Goal: Task Accomplishment & Management: Manage account settings

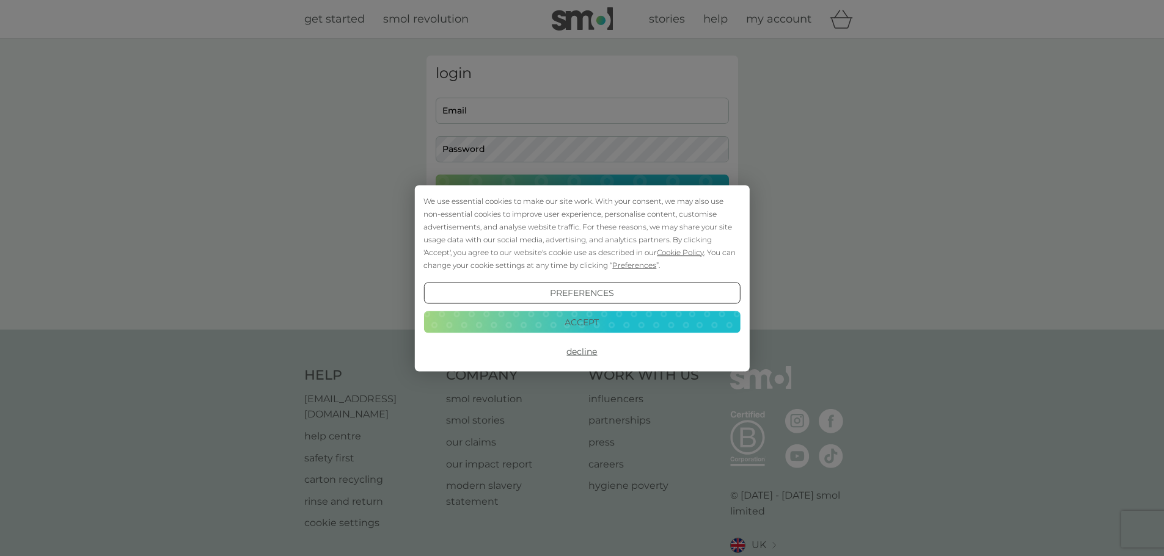
type input "[EMAIL_ADDRESS][DOMAIN_NAME]"
click at [597, 320] on button "Accept" at bounding box center [581, 323] width 316 height 22
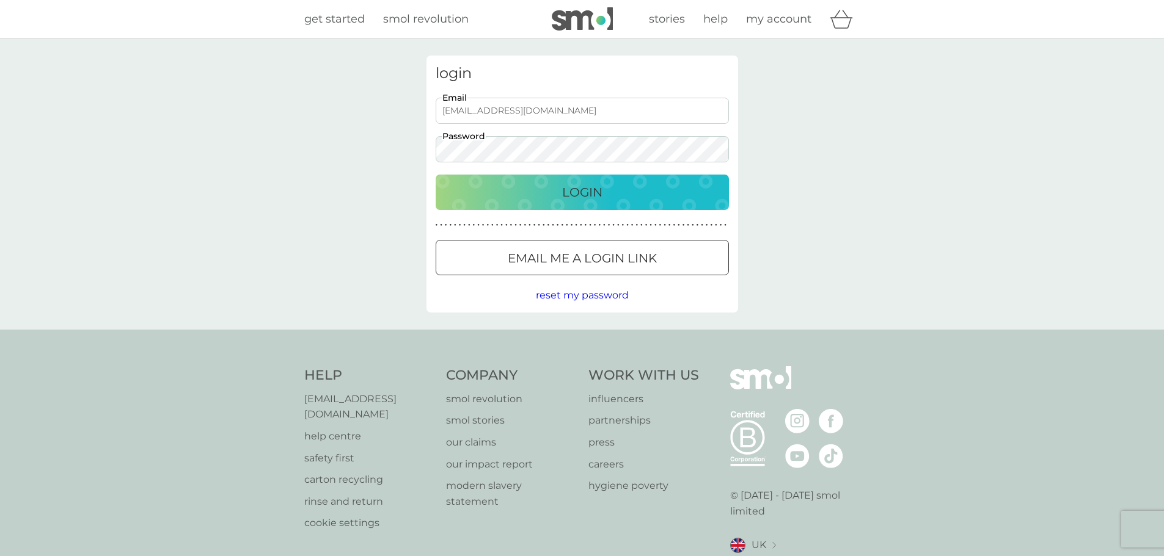
click at [554, 198] on div "Login" at bounding box center [582, 193] width 269 height 20
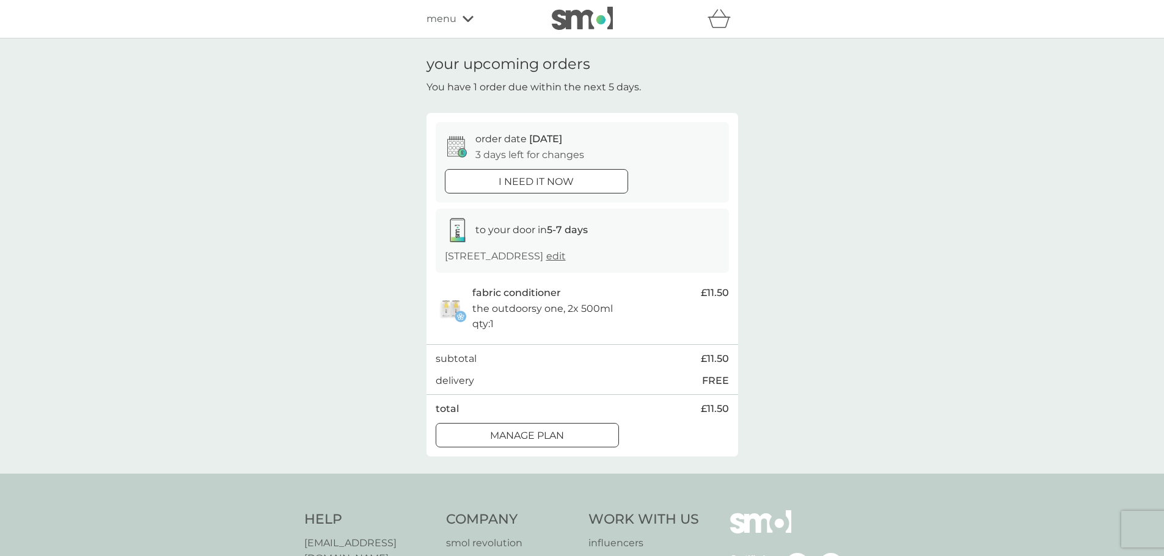
click at [523, 434] on div at bounding box center [527, 435] width 44 height 13
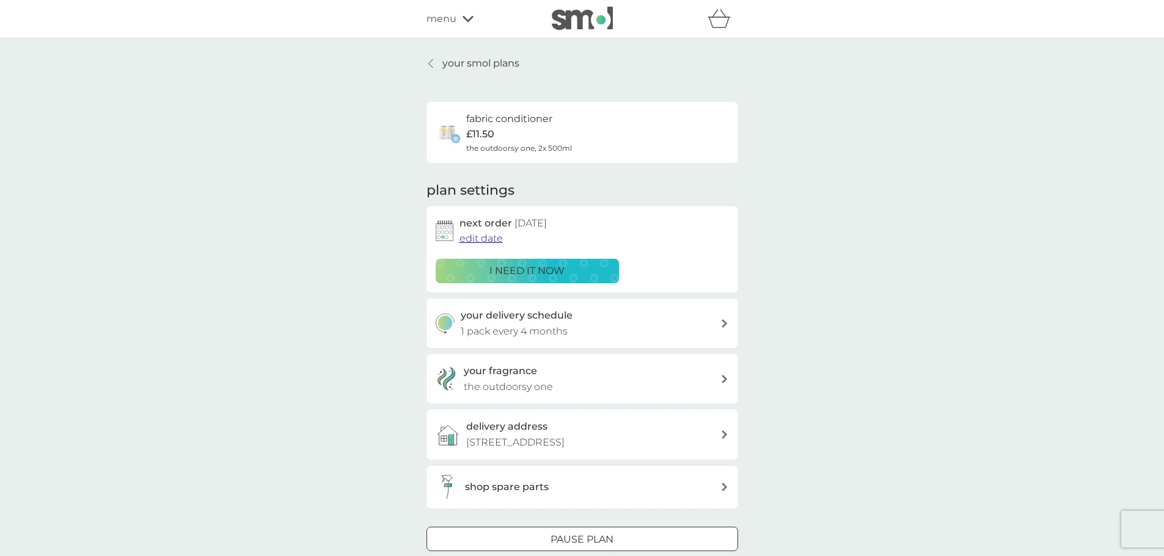
click at [491, 237] on span "edit date" at bounding box center [480, 239] width 43 height 12
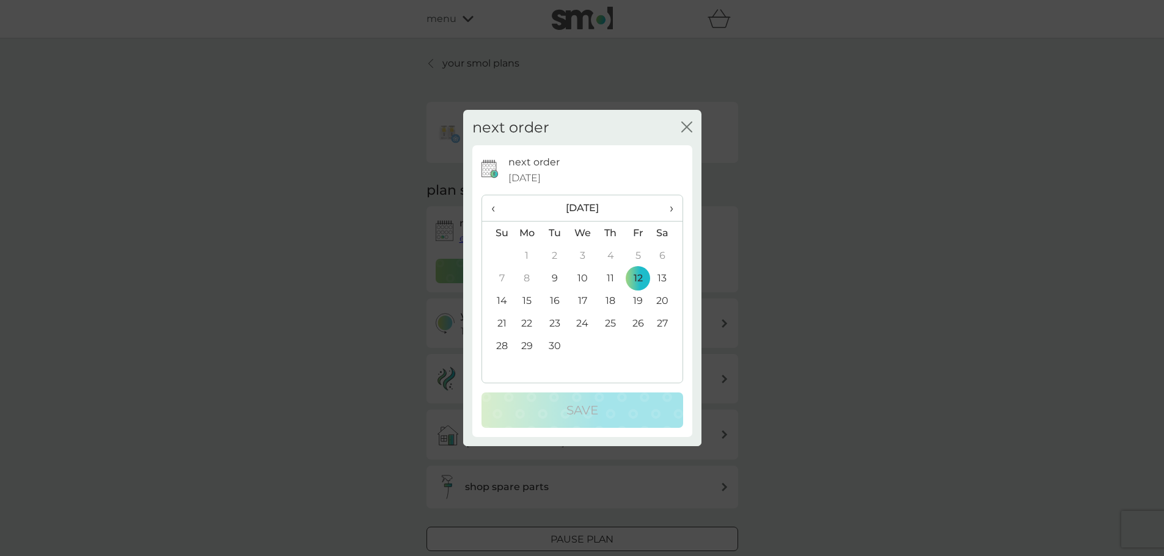
click at [555, 346] on td "30" at bounding box center [554, 346] width 27 height 23
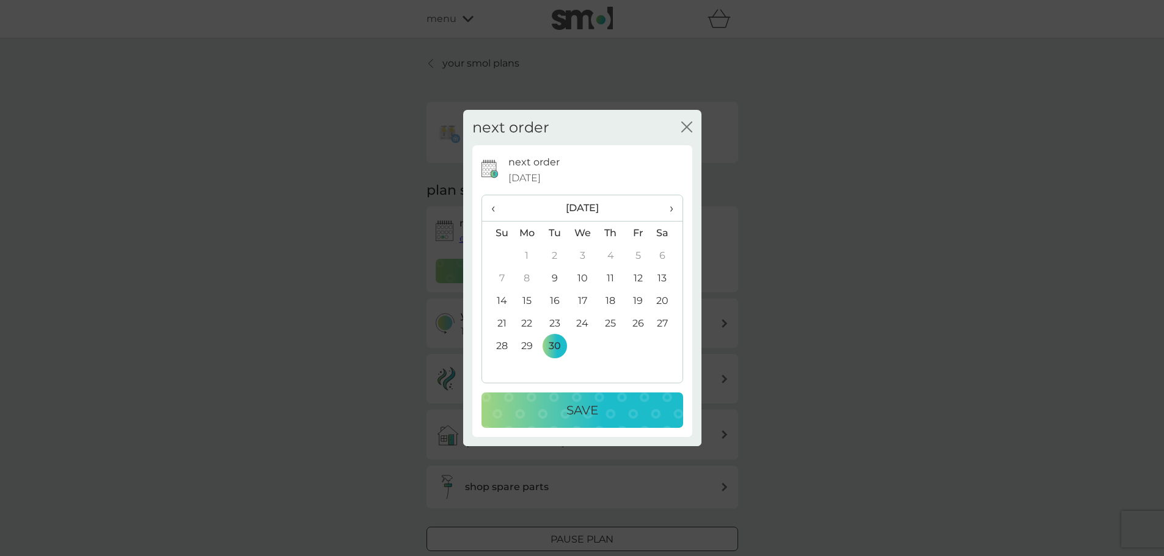
click at [588, 406] on p "Save" at bounding box center [582, 411] width 32 height 20
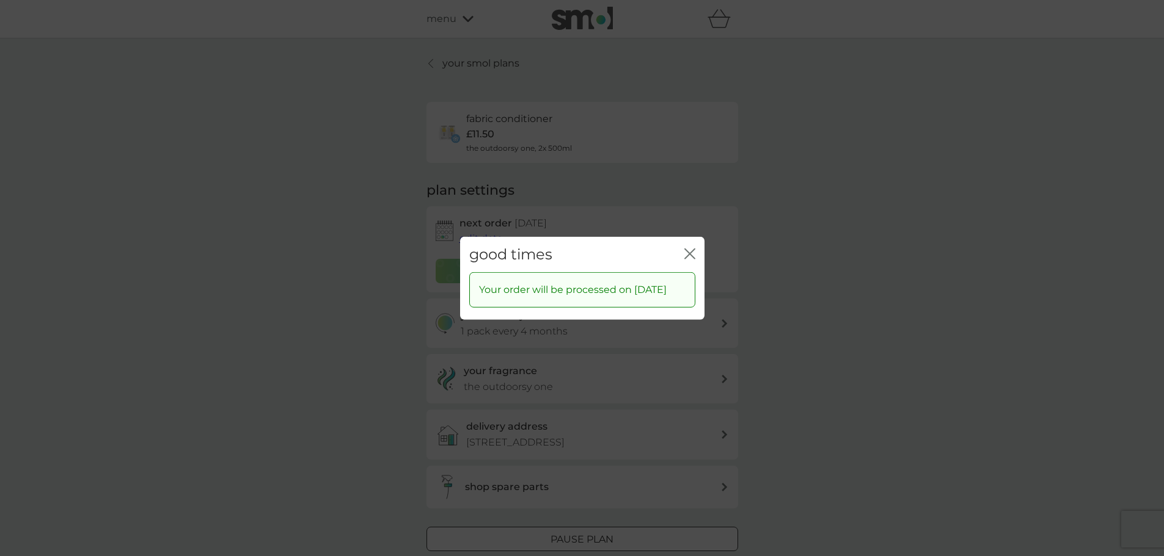
drag, startPoint x: 690, startPoint y: 249, endPoint x: 681, endPoint y: 250, distance: 9.2
click at [690, 249] on icon "close" at bounding box center [689, 253] width 11 height 11
